Goal: Task Accomplishment & Management: Use online tool/utility

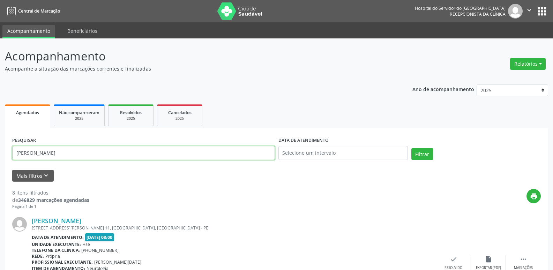
click at [184, 153] on input "[PERSON_NAME]" at bounding box center [143, 153] width 263 height 14
type input "s"
type input "crenilda aurelina"
click at [427, 153] on button "Filtrar" at bounding box center [422, 154] width 22 height 12
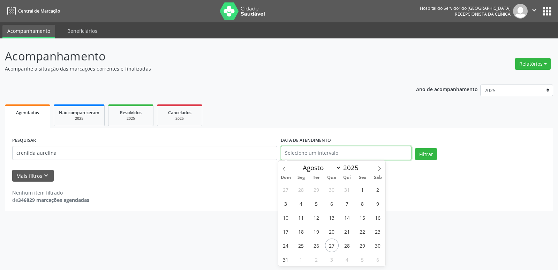
click at [330, 154] on input "text" at bounding box center [346, 153] width 131 height 14
click at [330, 243] on span "27" at bounding box center [332, 245] width 14 height 14
type input "[DATE]"
click at [330, 243] on span "27" at bounding box center [332, 245] width 14 height 14
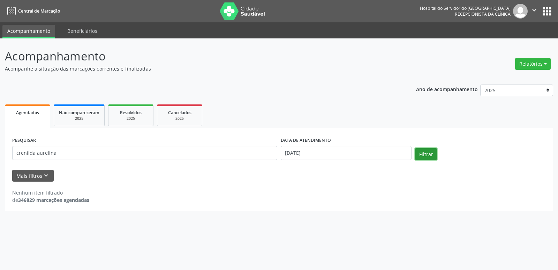
click at [427, 153] on button "Filtrar" at bounding box center [426, 154] width 22 height 12
